Goal: Task Accomplishment & Management: Use online tool/utility

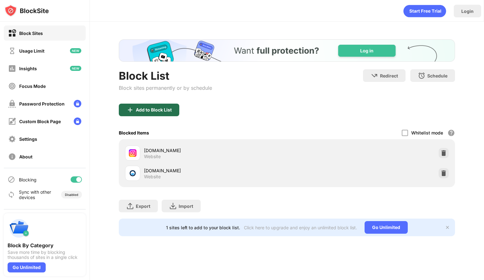
click at [154, 112] on div "Add to Block List" at bounding box center [154, 109] width 36 height 5
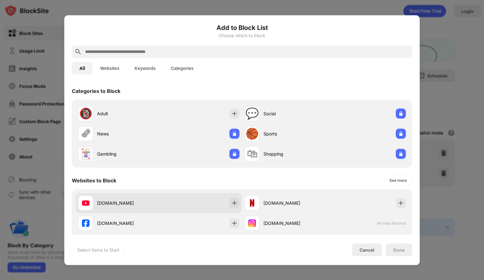
click at [148, 207] on div "[DOMAIN_NAME]" at bounding box center [118, 202] width 81 height 15
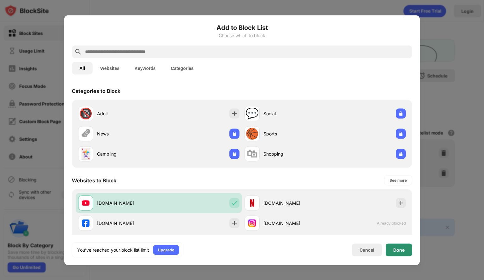
click at [396, 247] on div "Done" at bounding box center [398, 249] width 11 height 5
